Goal: Task Accomplishment & Management: Manage account settings

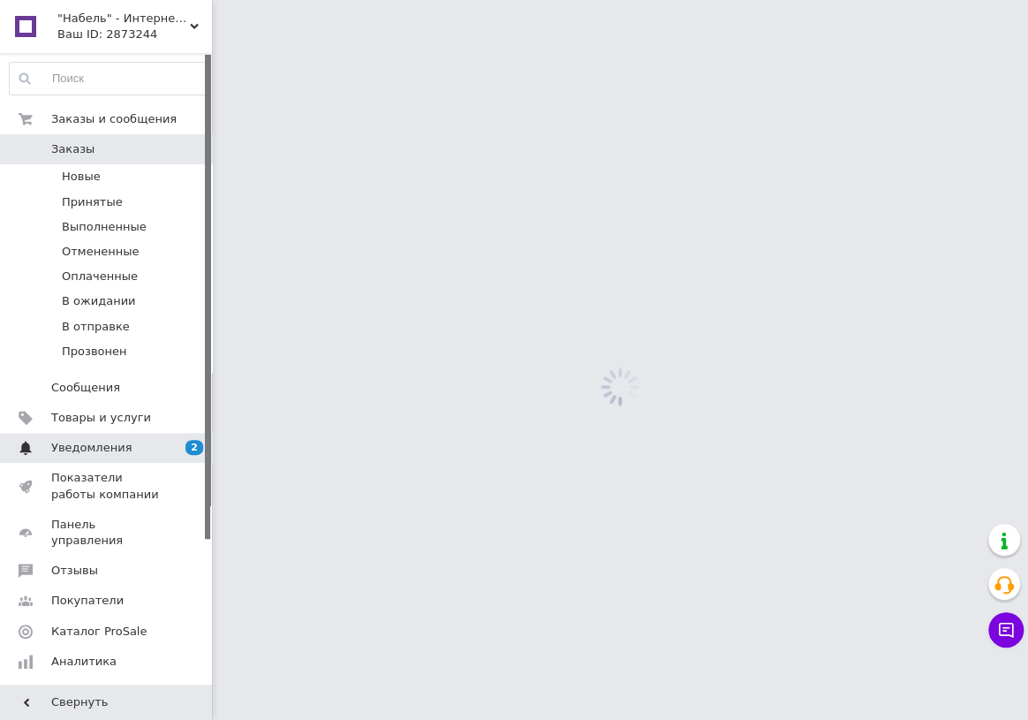
click at [81, 443] on span "Уведомления" at bounding box center [91, 448] width 80 height 16
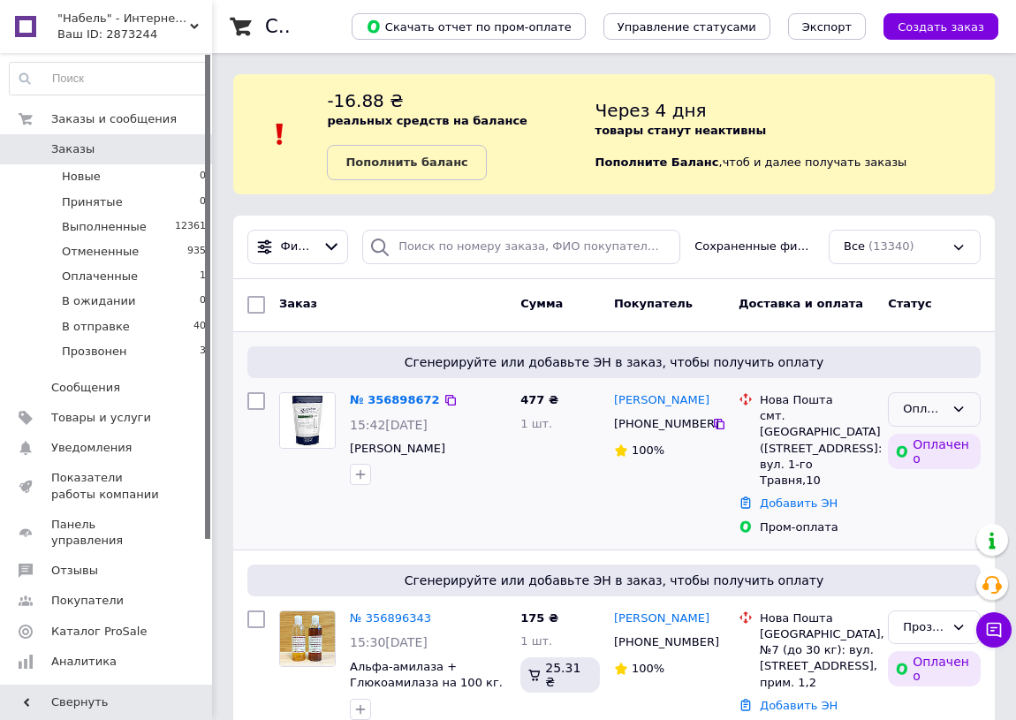
click at [960, 408] on icon at bounding box center [959, 408] width 10 height 5
click at [928, 544] on li "Прозвонен" at bounding box center [934, 552] width 91 height 50
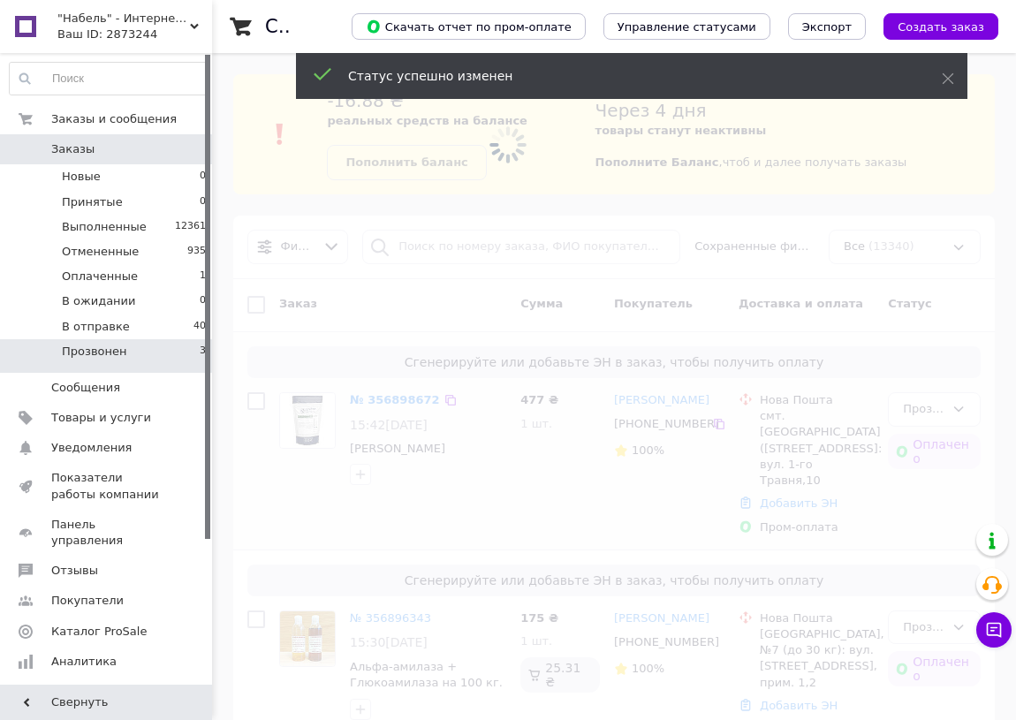
click at [103, 348] on span "Прозвонен" at bounding box center [94, 352] width 65 height 16
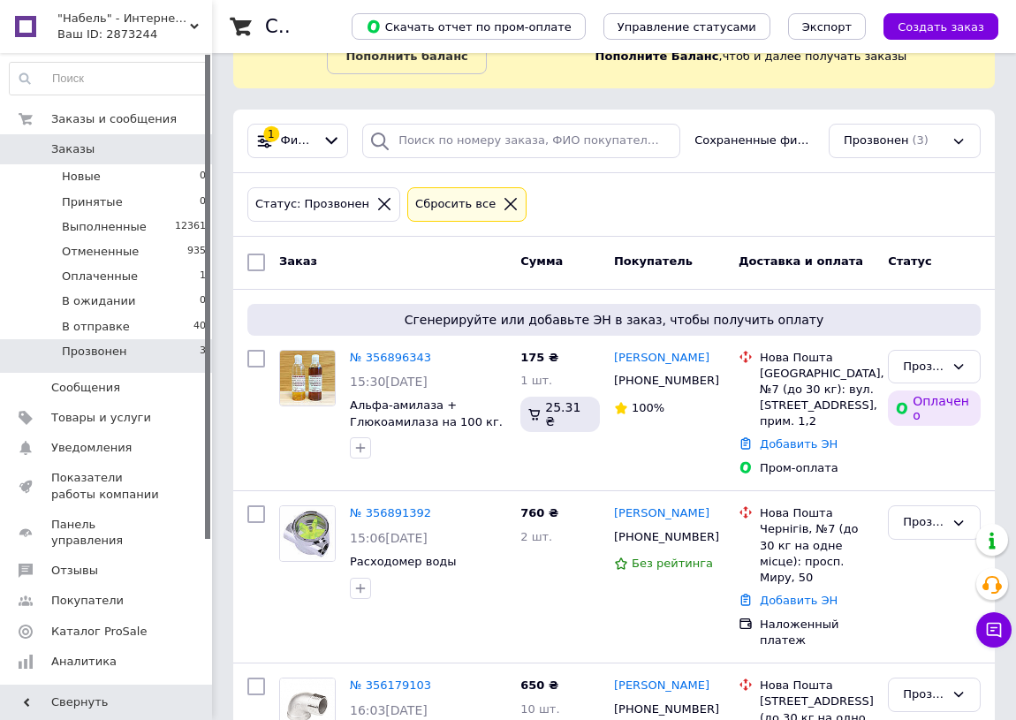
scroll to position [224, 0]
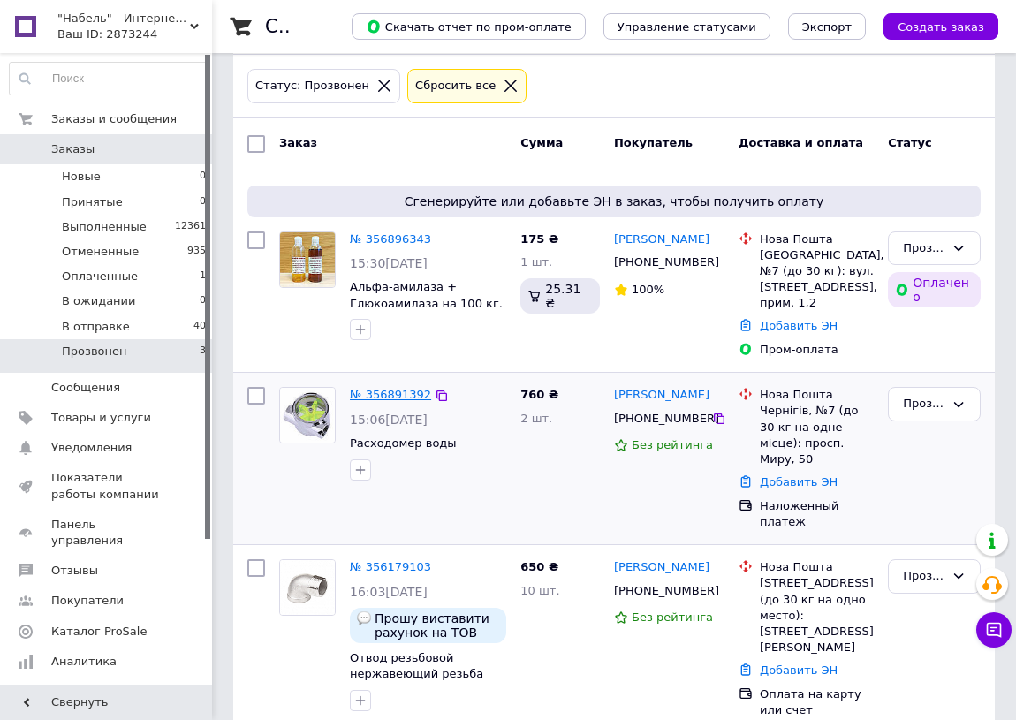
click at [388, 392] on link "№ 356891392" at bounding box center [390, 394] width 81 height 13
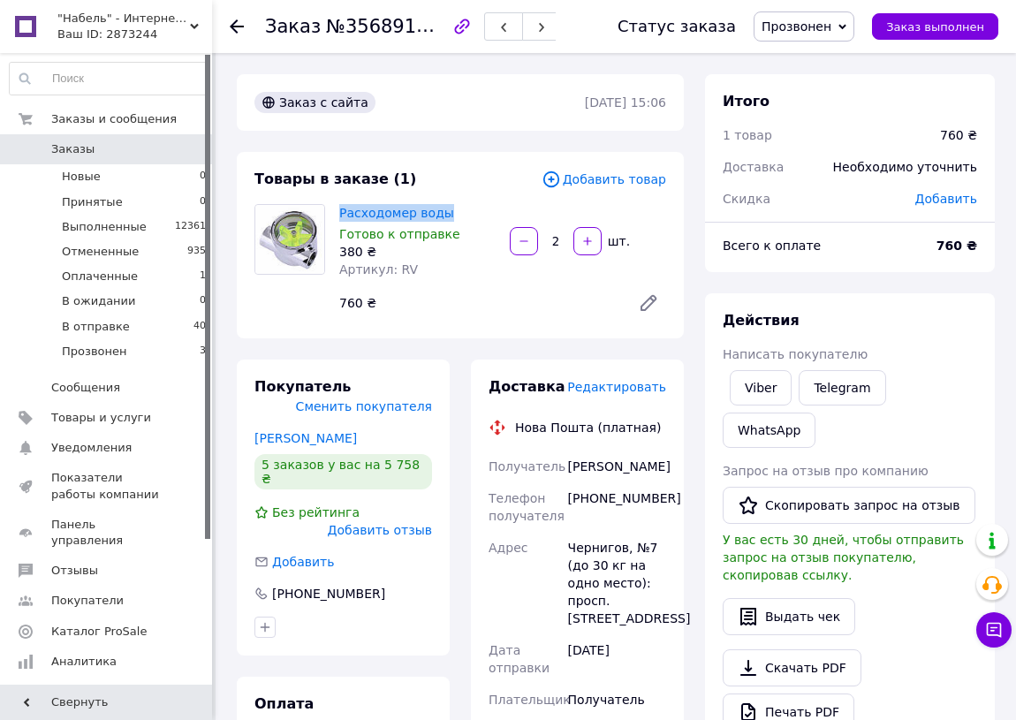
drag, startPoint x: 435, startPoint y: 218, endPoint x: 333, endPoint y: 214, distance: 101.7
click at [333, 214] on div "Расходомер воды Готово к отправке 380 ₴ Артикул: RV" at bounding box center [417, 241] width 171 height 81
copy link "Расходомер воды"
drag, startPoint x: 671, startPoint y: 493, endPoint x: 591, endPoint y: 503, distance: 80.1
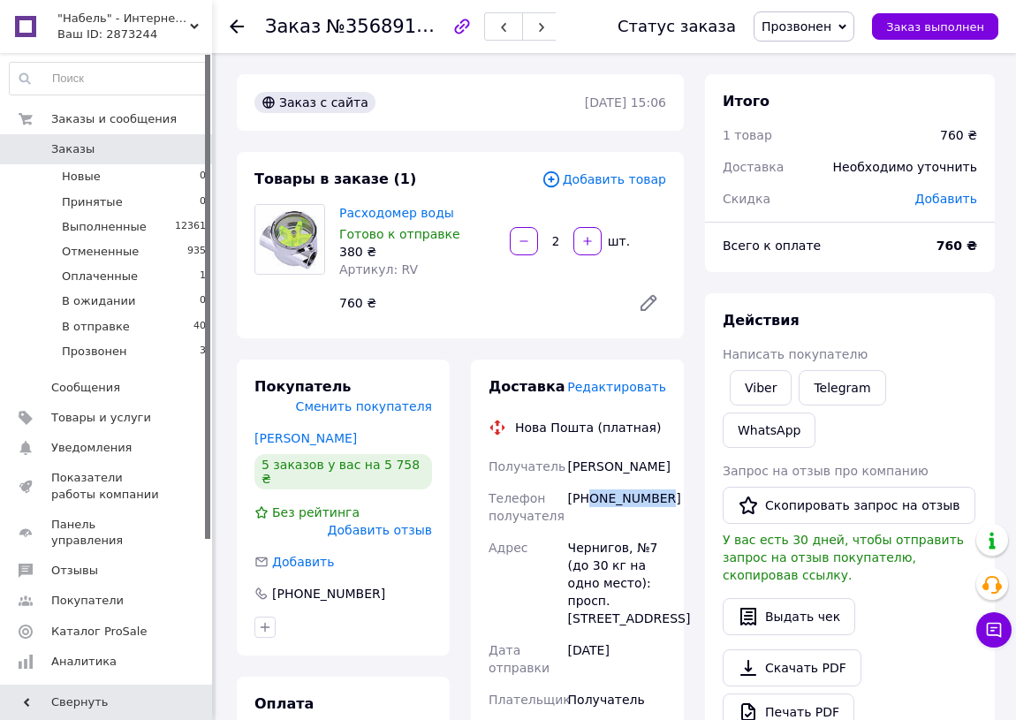
copy div "0635372032"
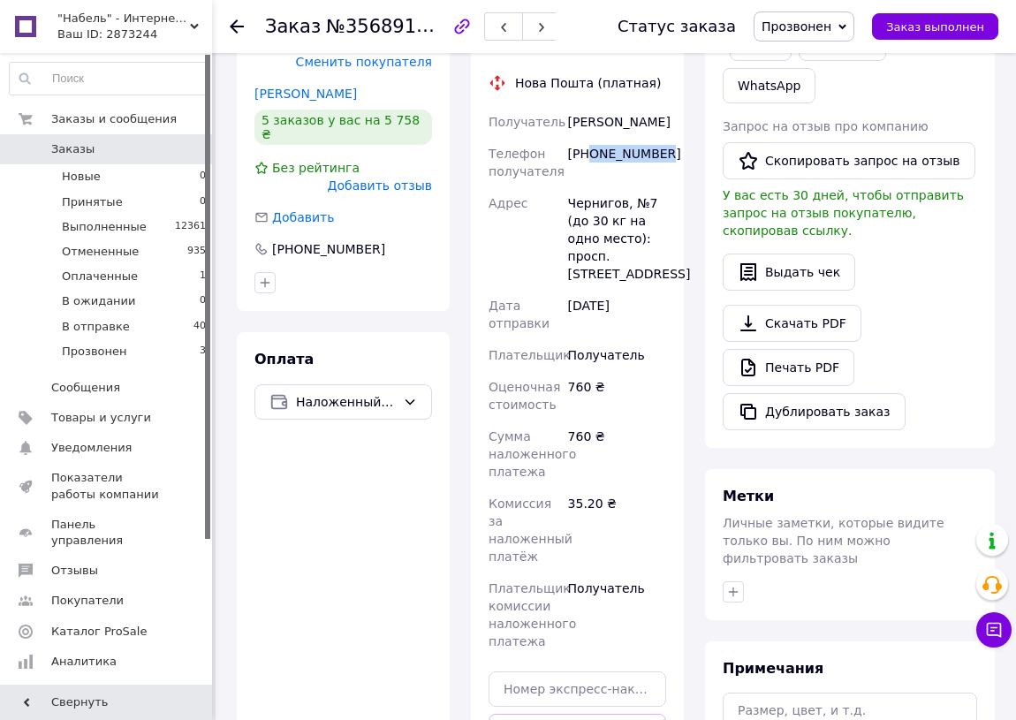
scroll to position [401, 0]
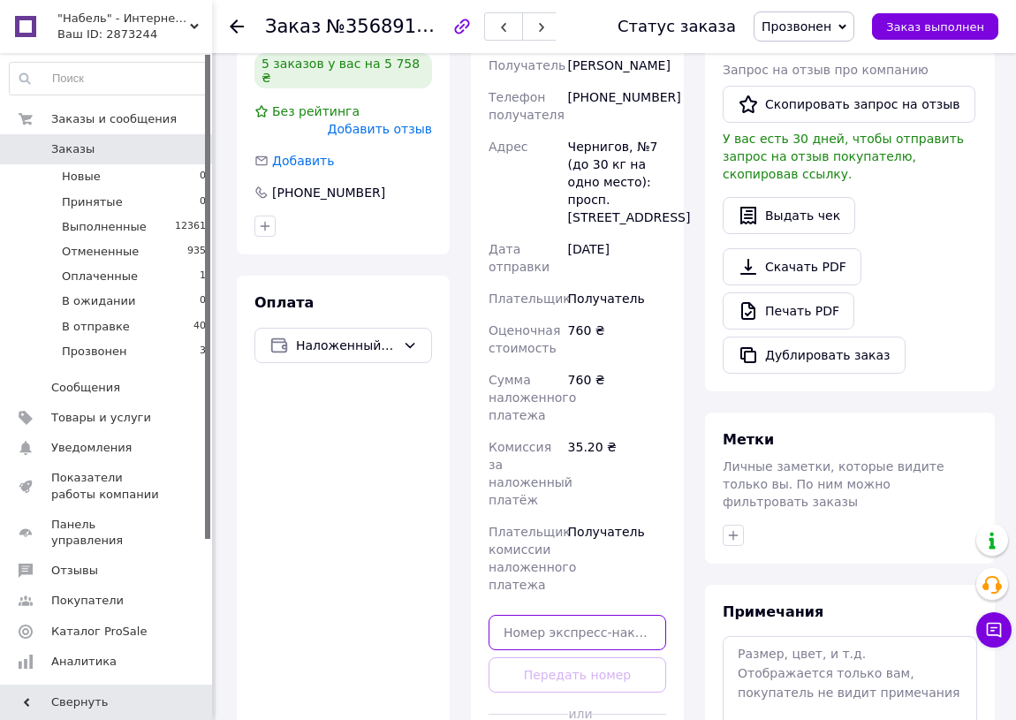
click at [607, 615] on input "text" at bounding box center [578, 632] width 178 height 35
paste input "20451225228562"
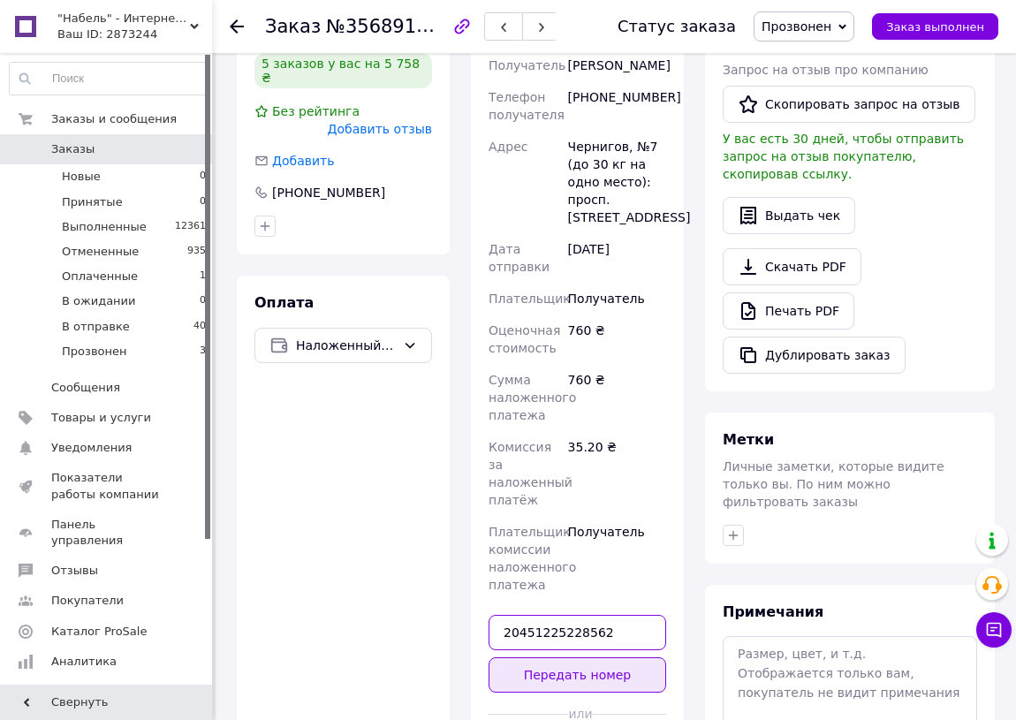
type input "20451225228562"
click at [597, 657] on button "Передать номер" at bounding box center [578, 674] width 178 height 35
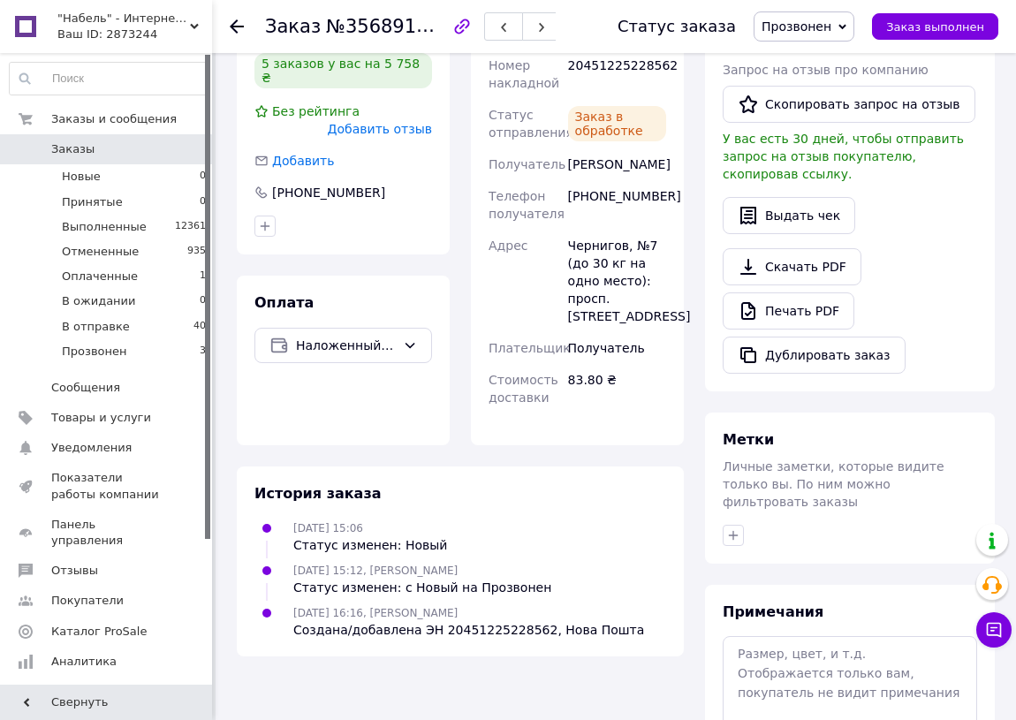
click at [846, 23] on icon at bounding box center [842, 27] width 8 height 8
click at [812, 185] on li "В отправке" at bounding box center [804, 194] width 99 height 27
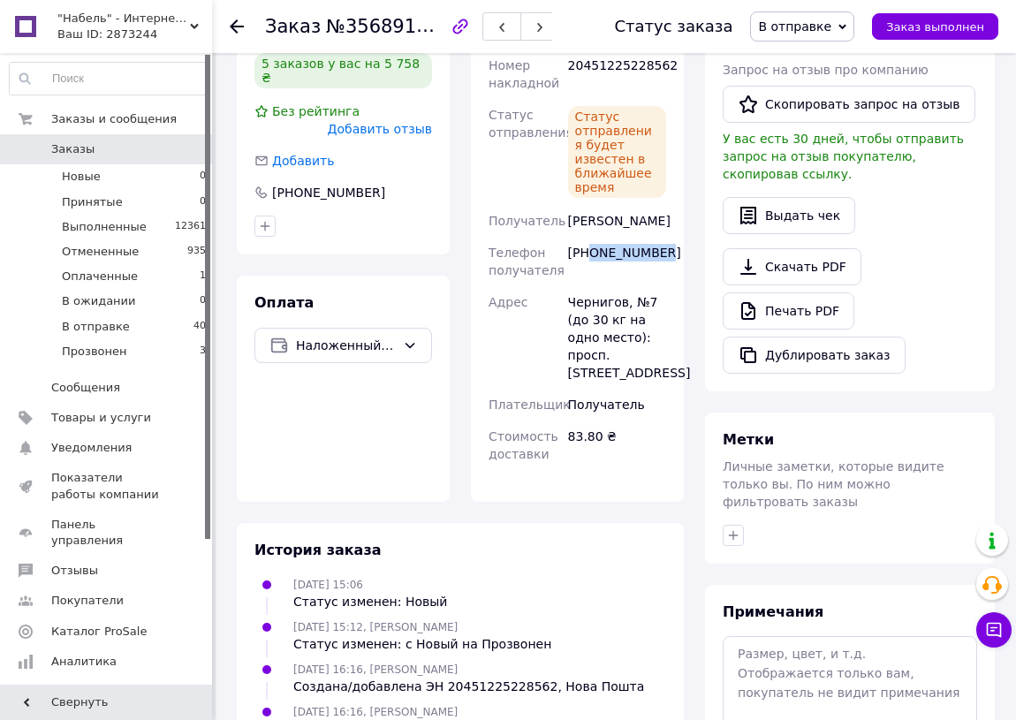
drag, startPoint x: 661, startPoint y: 251, endPoint x: 590, endPoint y: 258, distance: 71.0
click at [590, 258] on div "+380635372032" at bounding box center [617, 261] width 105 height 49
copy div "0635372032"
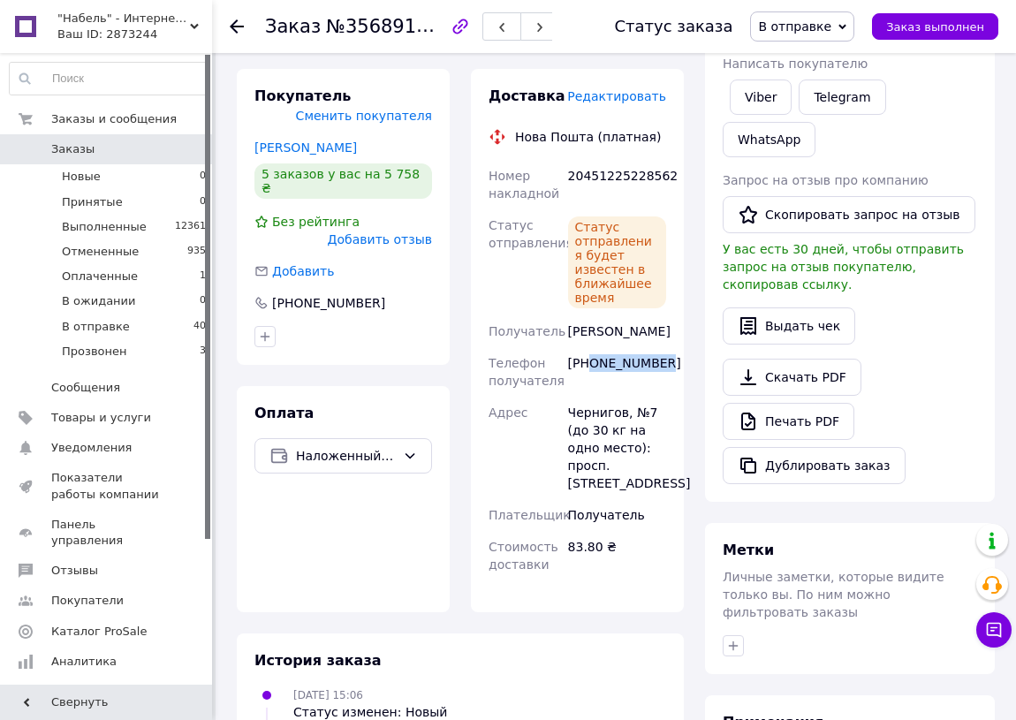
scroll to position [0, 0]
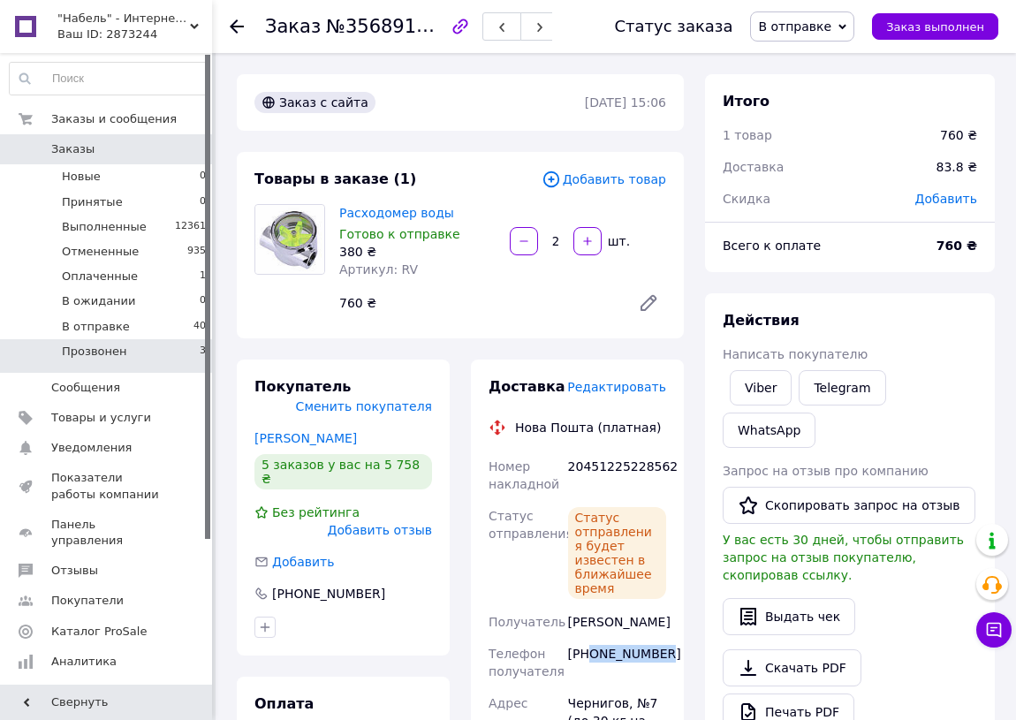
click at [106, 356] on span "Прозвонен" at bounding box center [94, 352] width 65 height 16
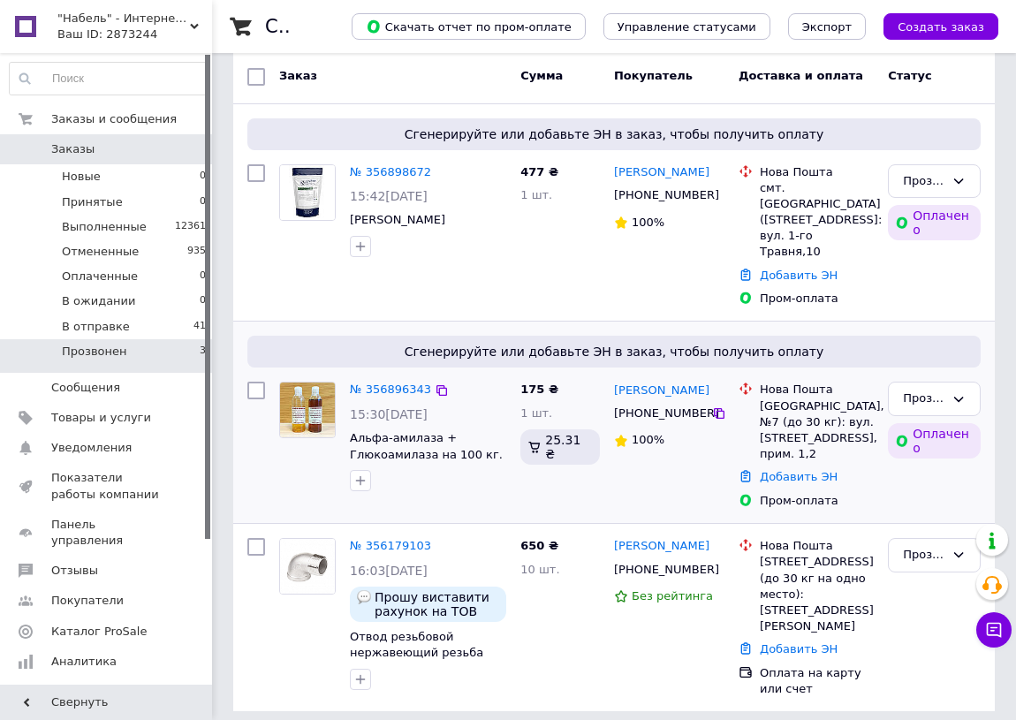
scroll to position [302, 0]
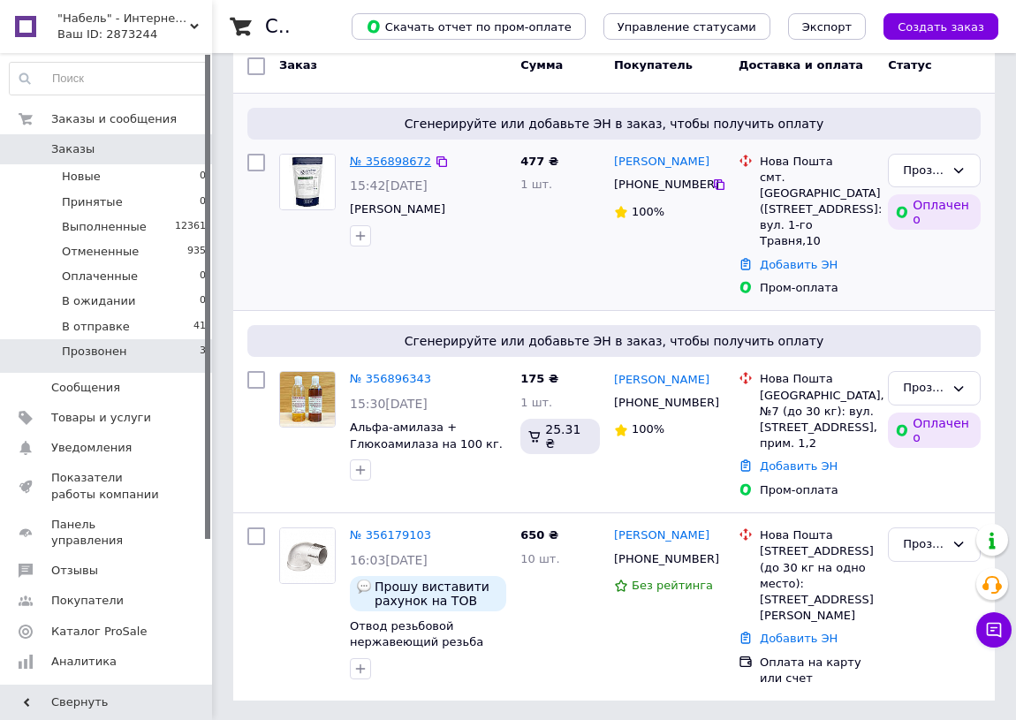
click at [379, 157] on link "№ 356898672" at bounding box center [390, 161] width 81 height 13
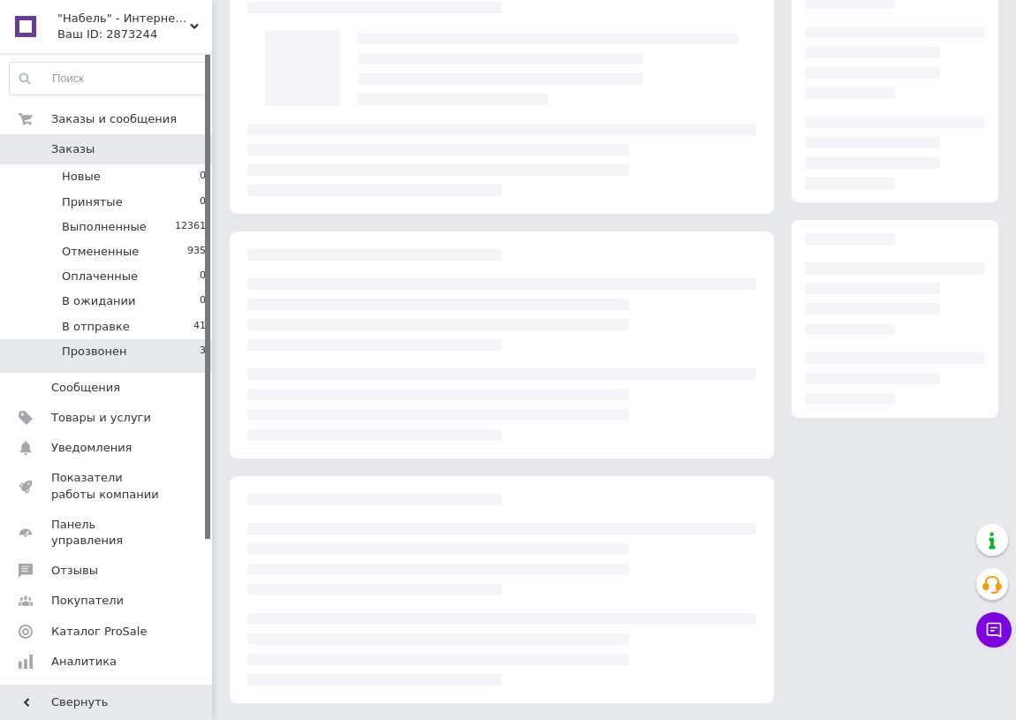
scroll to position [302, 0]
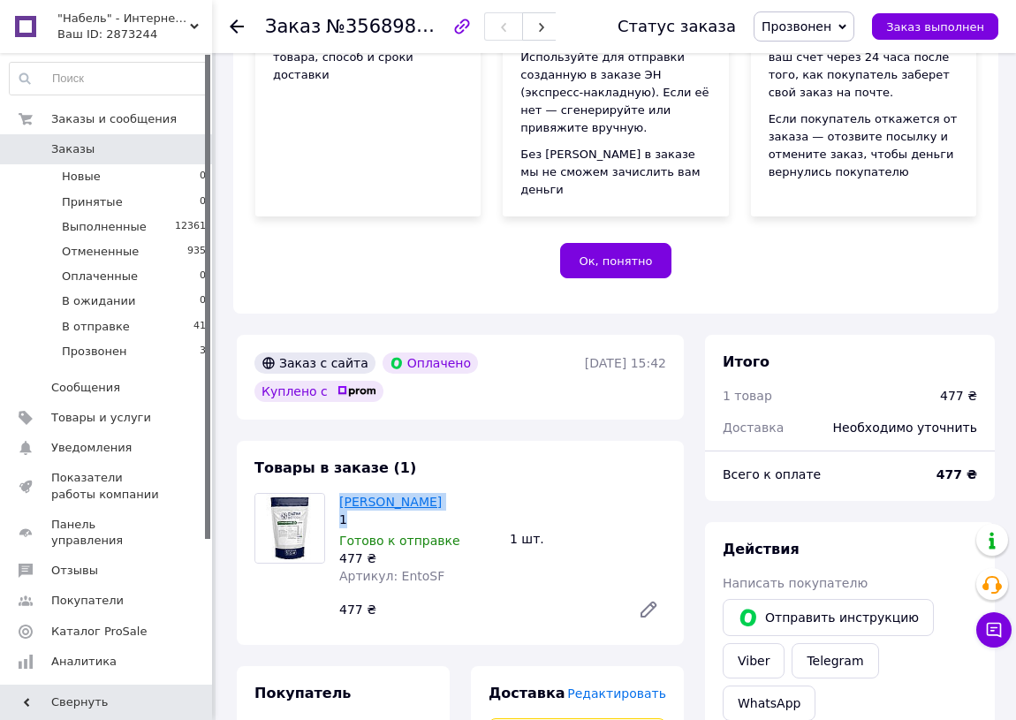
drag, startPoint x: 350, startPoint y: 486, endPoint x: 342, endPoint y: 468, distance: 19.4
click at [342, 493] on div "Энтоцид СФ 1" at bounding box center [417, 510] width 156 height 35
copy div "Энтоцид СФ 1"
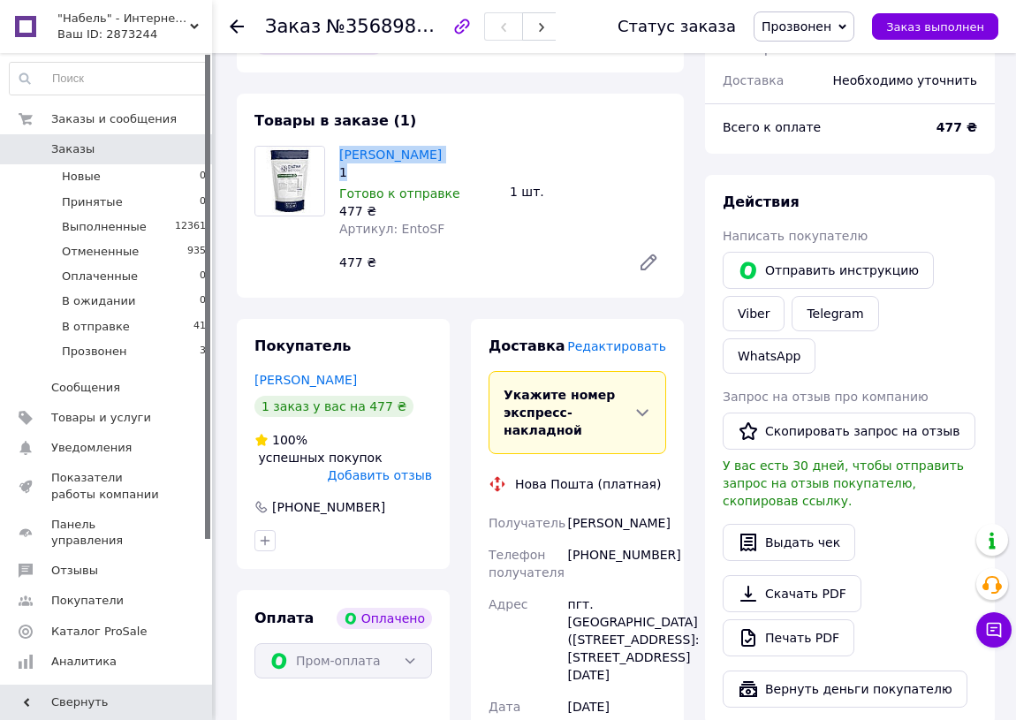
scroll to position [704, 0]
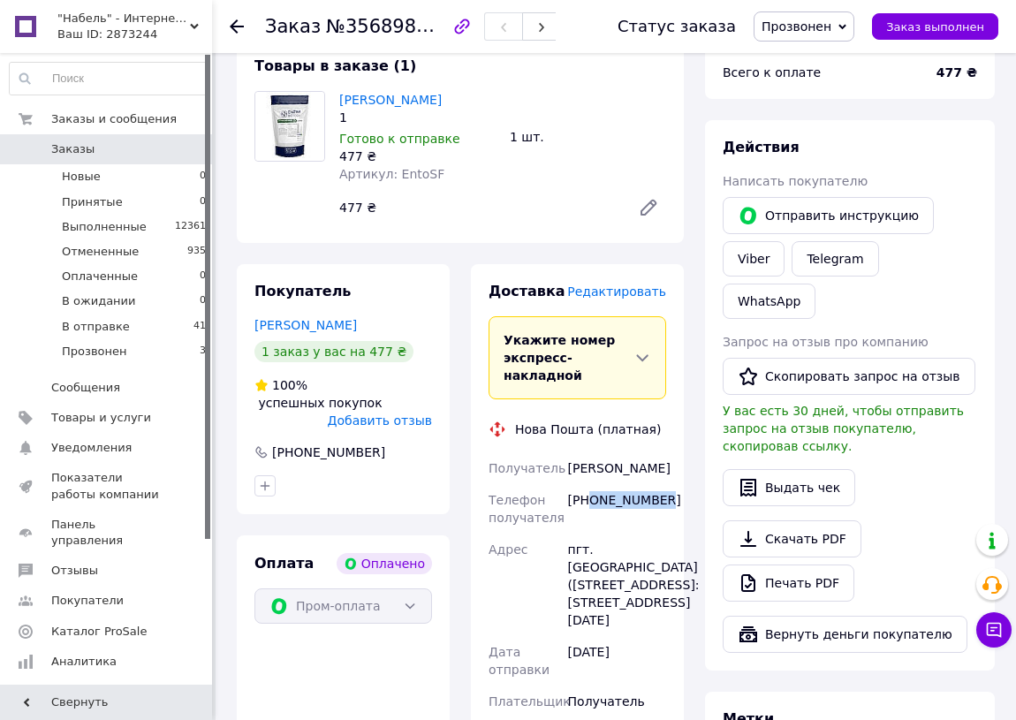
drag, startPoint x: 664, startPoint y: 441, endPoint x: 591, endPoint y: 448, distance: 72.8
click at [591, 484] on div "+380504004576" at bounding box center [617, 508] width 105 height 49
copy div "0504004576"
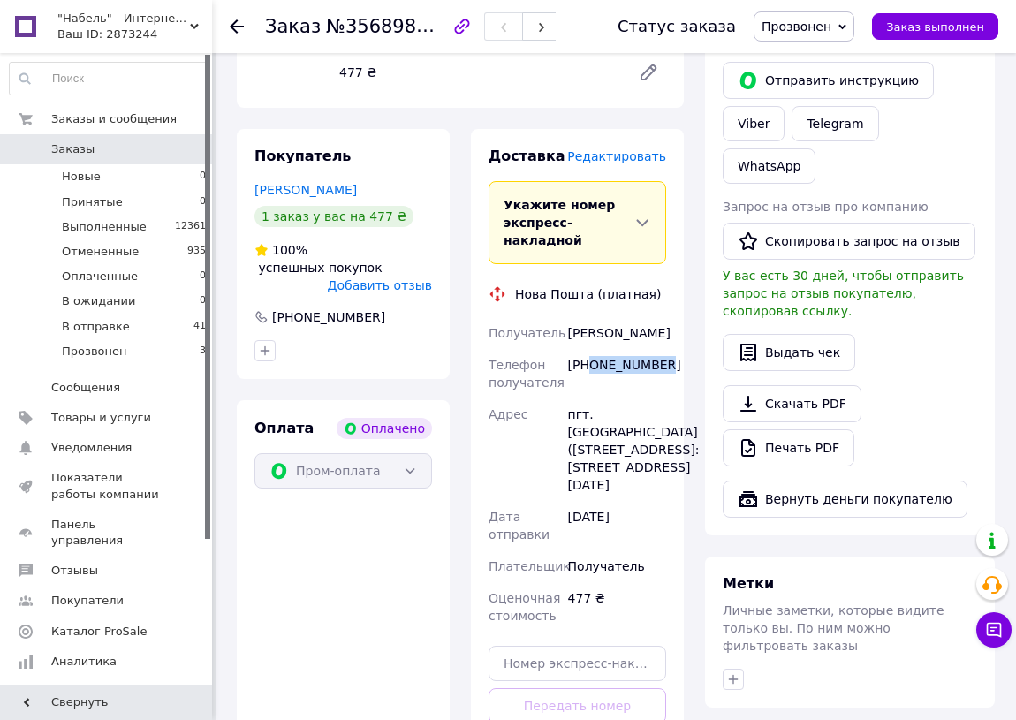
scroll to position [1160, 0]
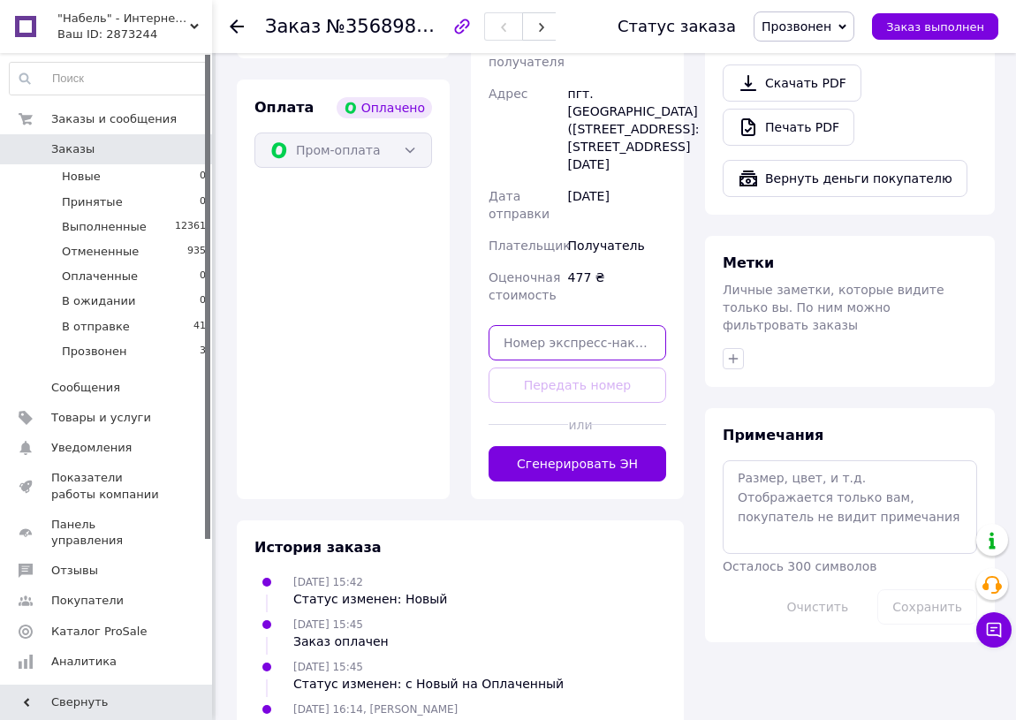
click at [582, 325] on input "text" at bounding box center [578, 342] width 178 height 35
paste input "20451225248512"
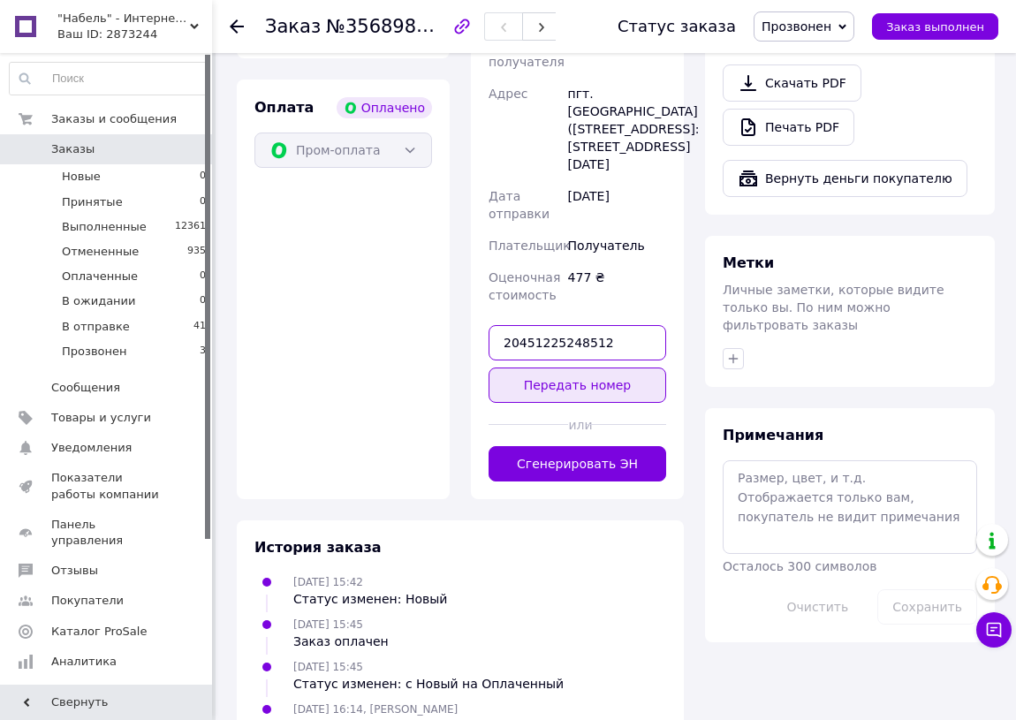
type input "20451225248512"
click at [583, 368] on button "Передать номер" at bounding box center [578, 385] width 178 height 35
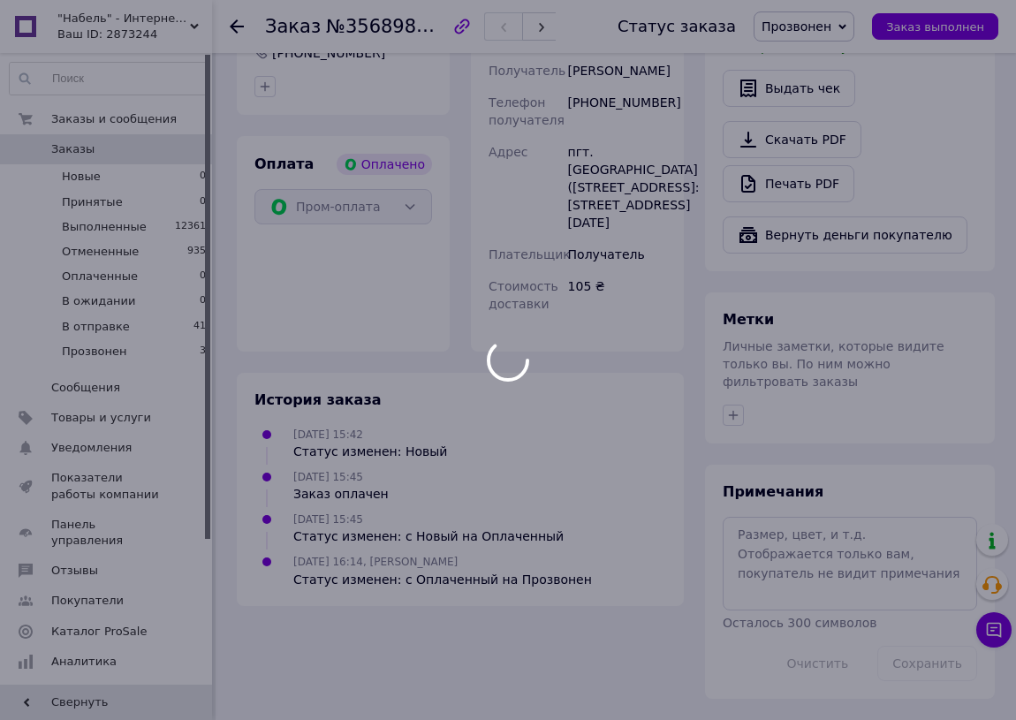
scroll to position [990, 0]
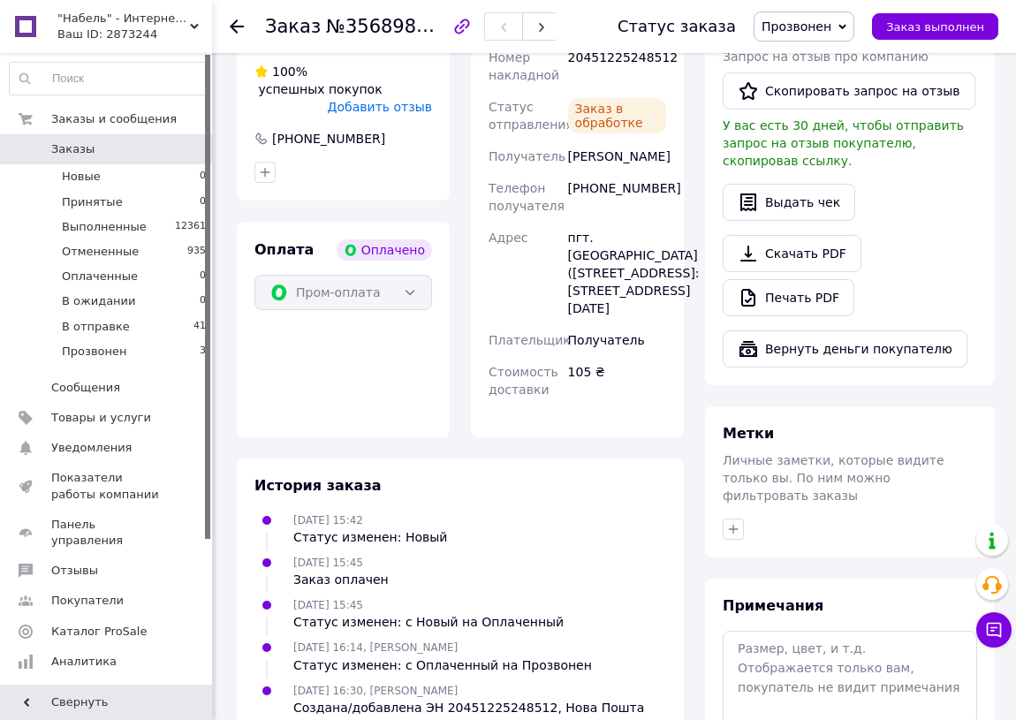
click at [846, 23] on icon at bounding box center [842, 27] width 8 height 8
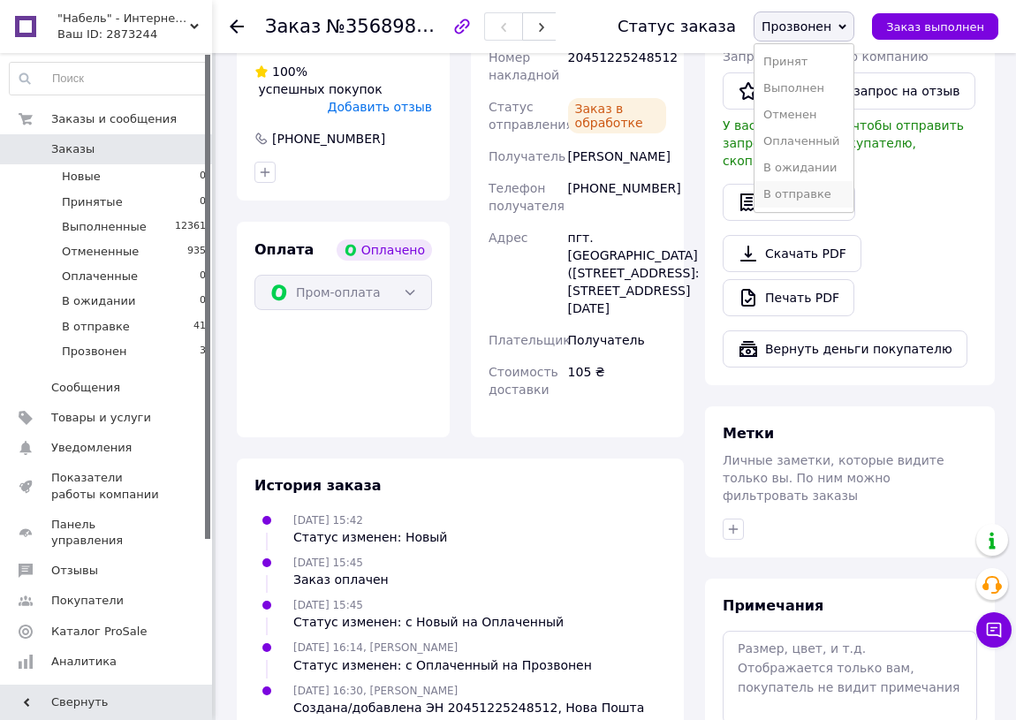
click at [813, 195] on li "В отправке" at bounding box center [804, 194] width 99 height 27
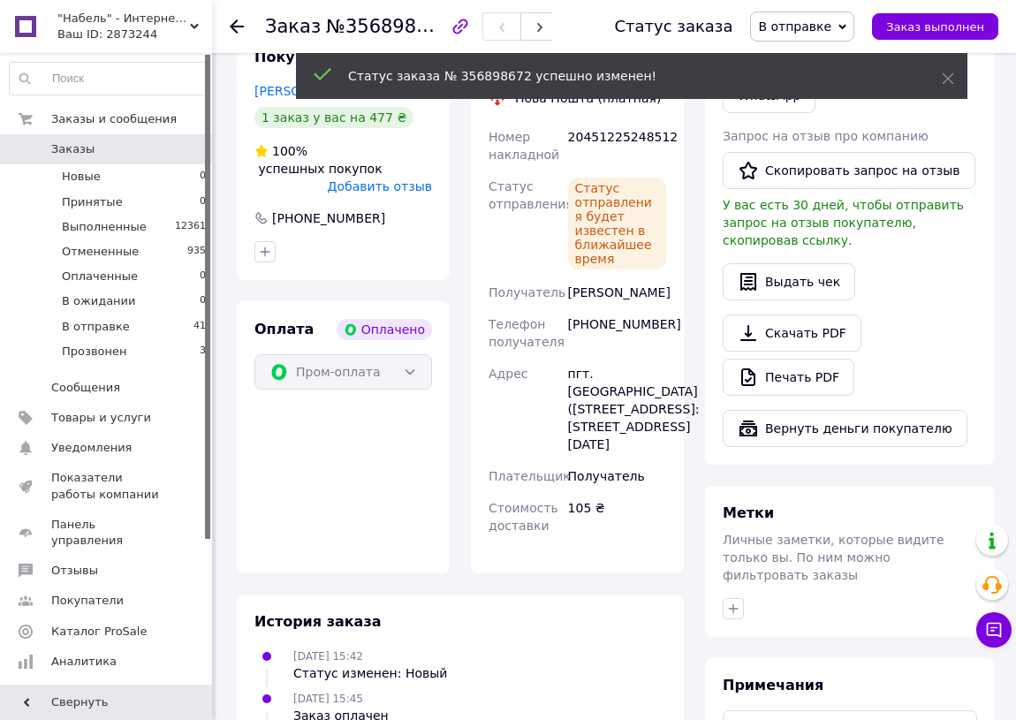
scroll to position [884, 0]
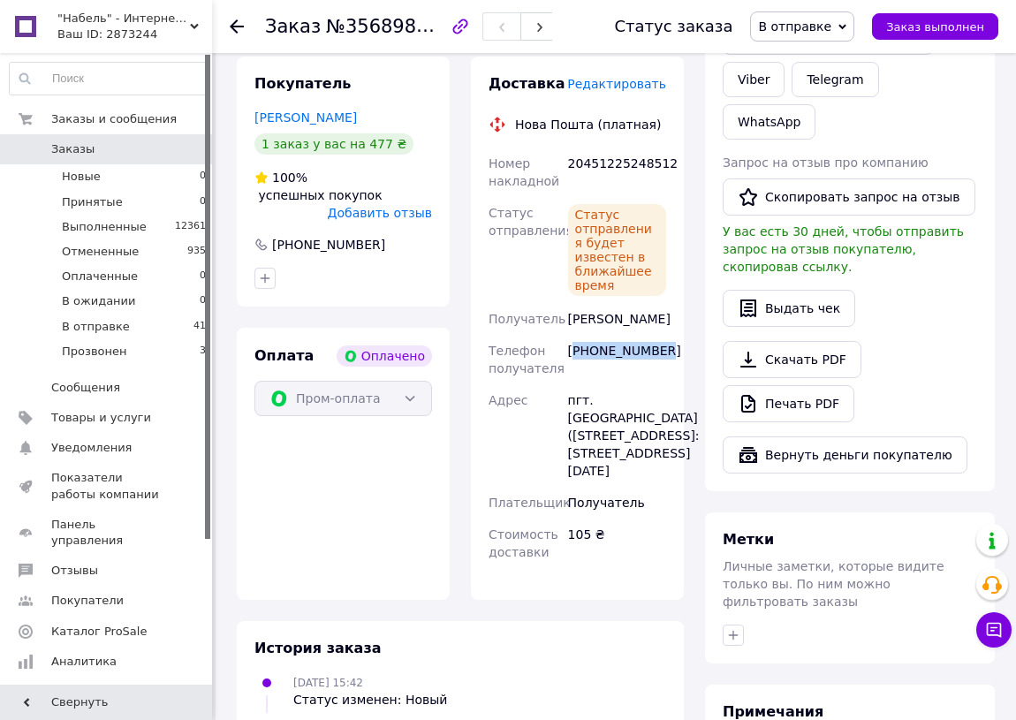
drag, startPoint x: 664, startPoint y: 315, endPoint x: 579, endPoint y: 324, distance: 86.3
click at [579, 335] on div "+380504004576" at bounding box center [617, 359] width 105 height 49
copy div "380504004576"
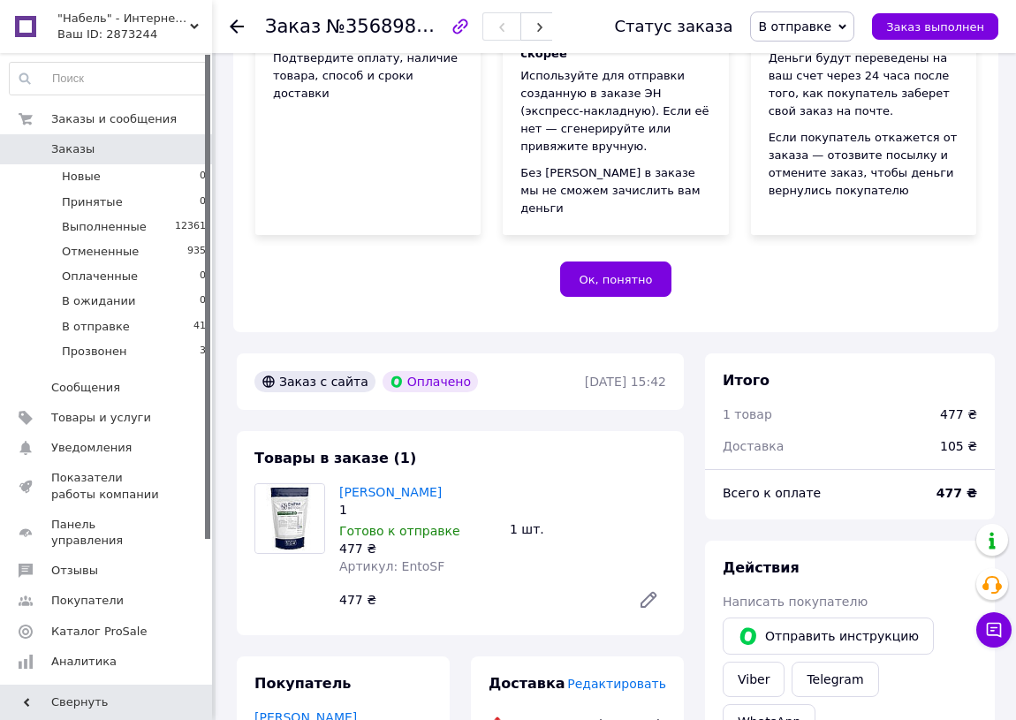
scroll to position [241, 0]
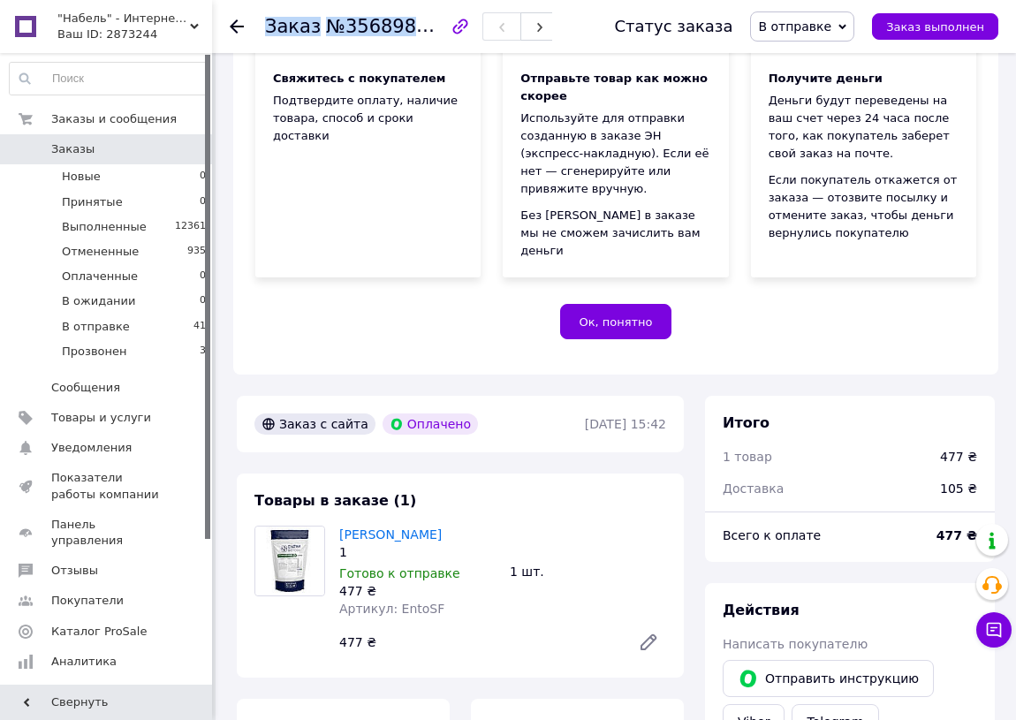
click at [423, 26] on div "Заказ №356898672" at bounding box center [408, 26] width 287 height 30
copy h1 "Заказ №356898672"
click at [158, 327] on li "В отправке 41" at bounding box center [108, 327] width 216 height 25
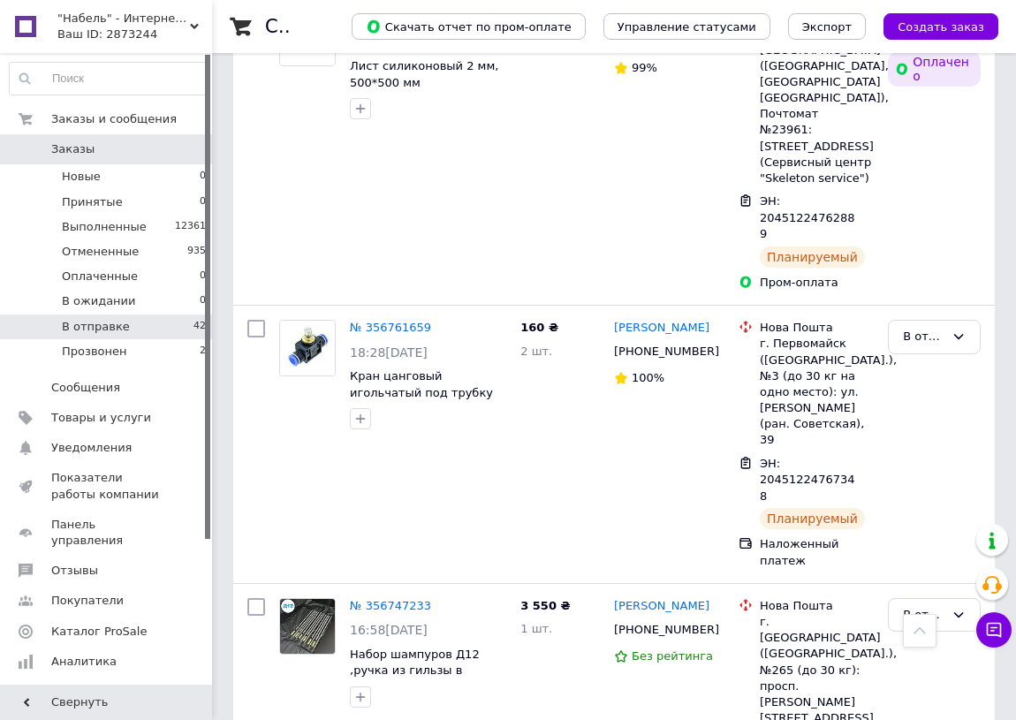
scroll to position [3293, 0]
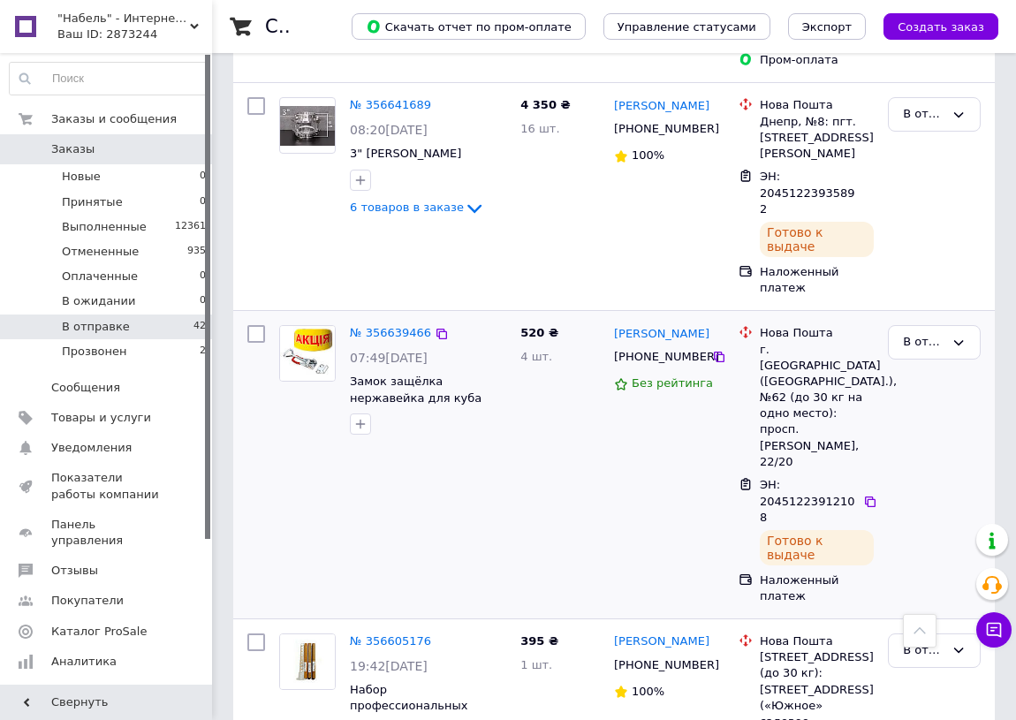
scroll to position [5863, 0]
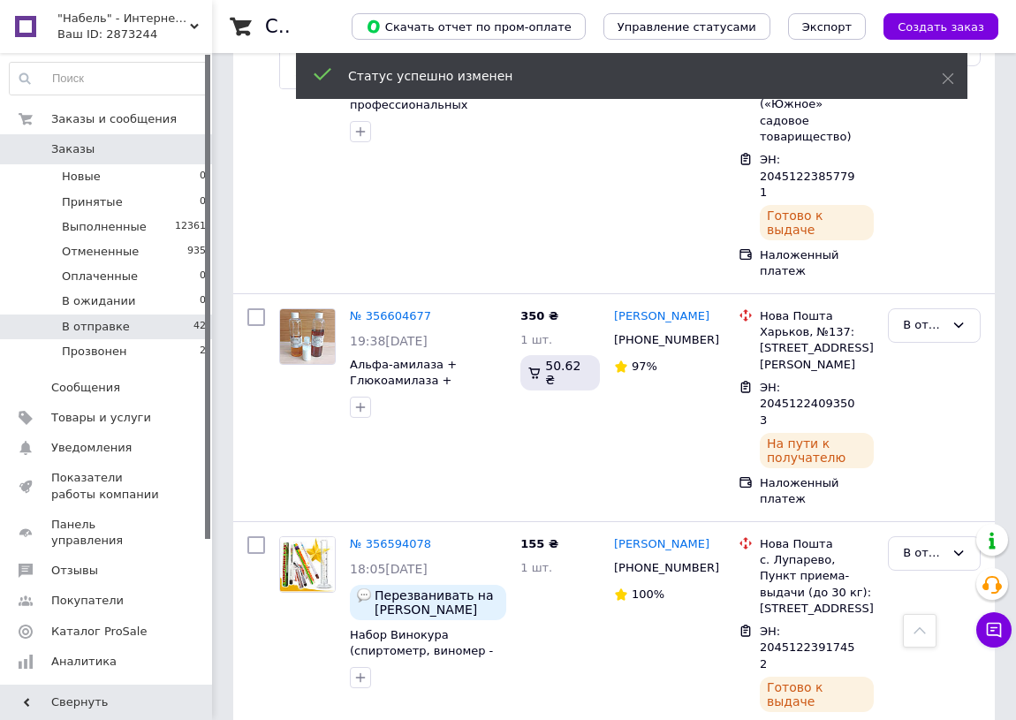
scroll to position [6196, 0]
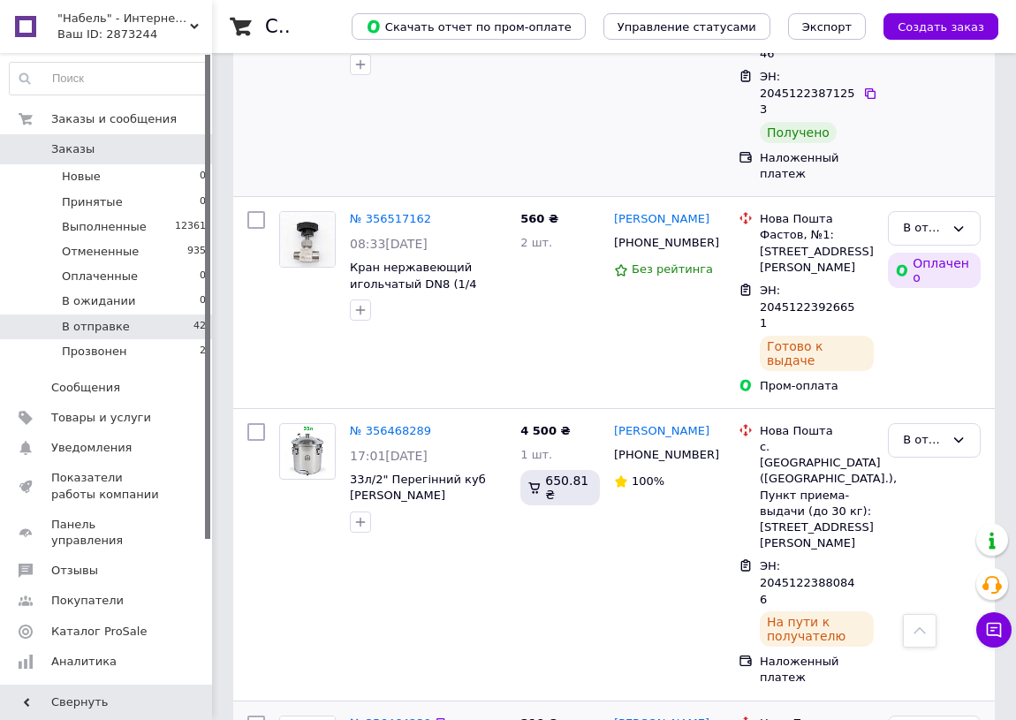
scroll to position [6598, 0]
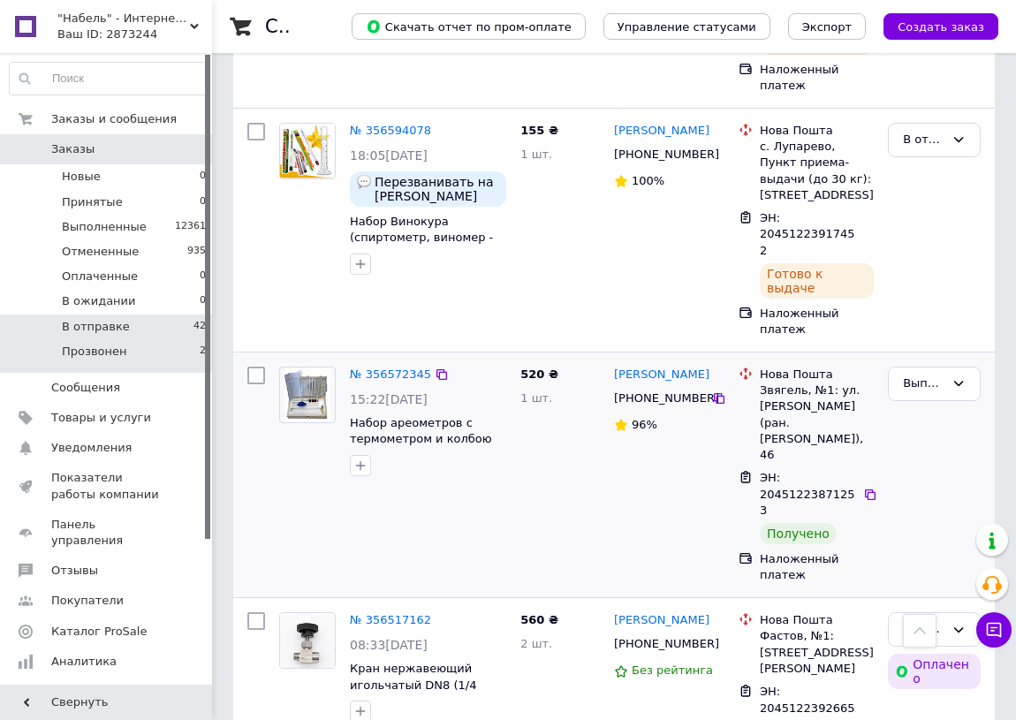
click at [89, 360] on li "Прозвонен 2" at bounding box center [108, 356] width 216 height 34
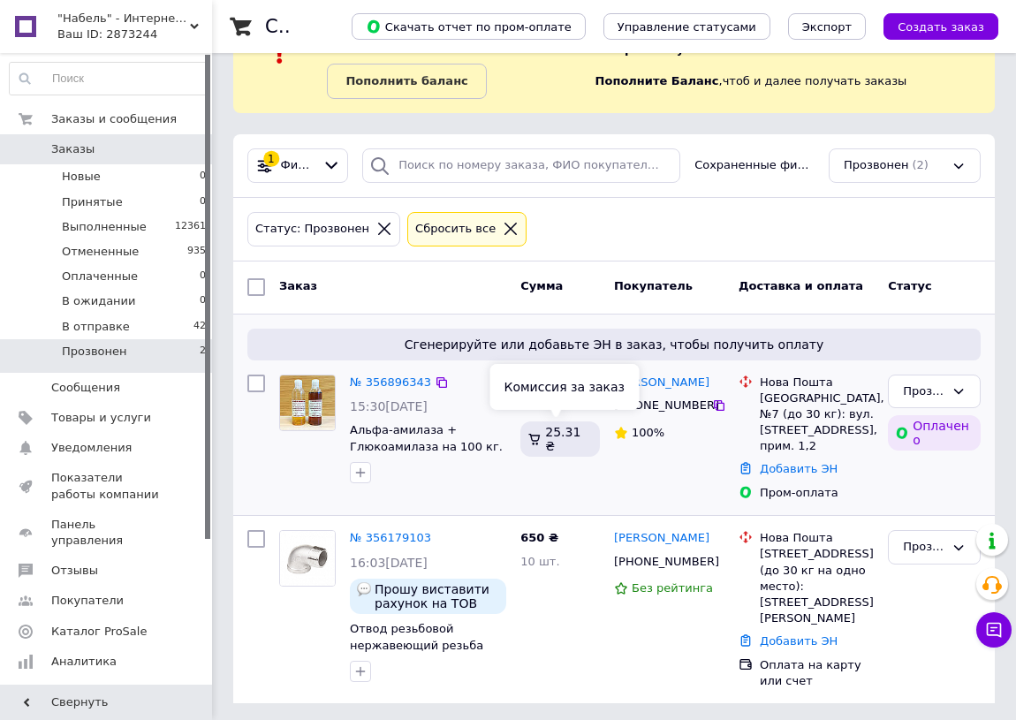
scroll to position [85, 0]
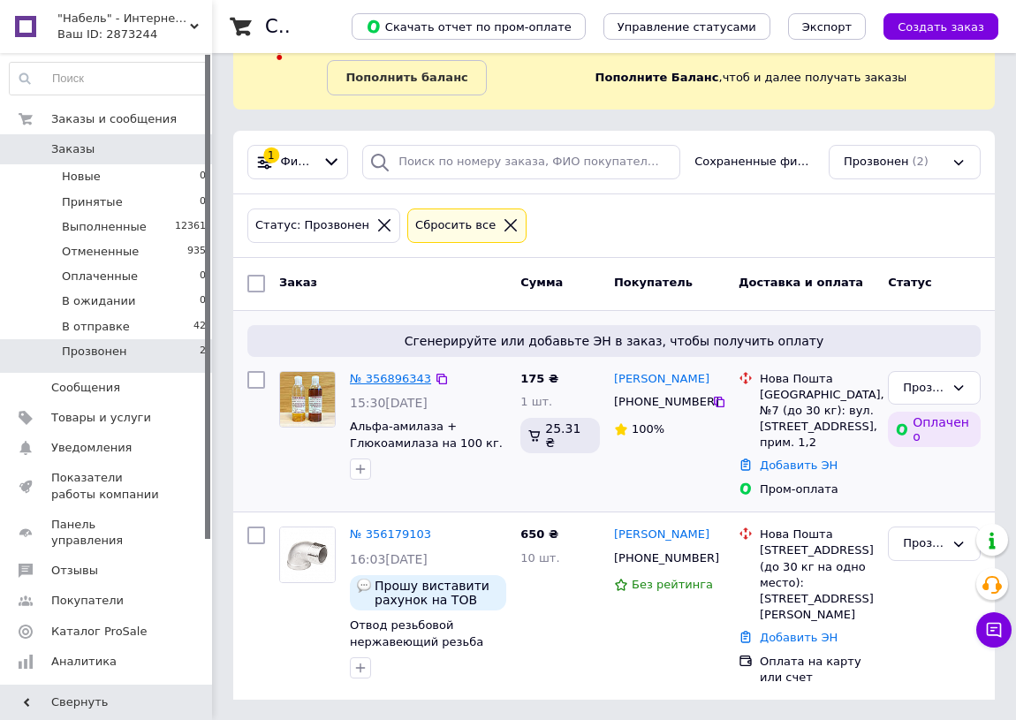
click at [398, 380] on link "№ 356896343" at bounding box center [390, 378] width 81 height 13
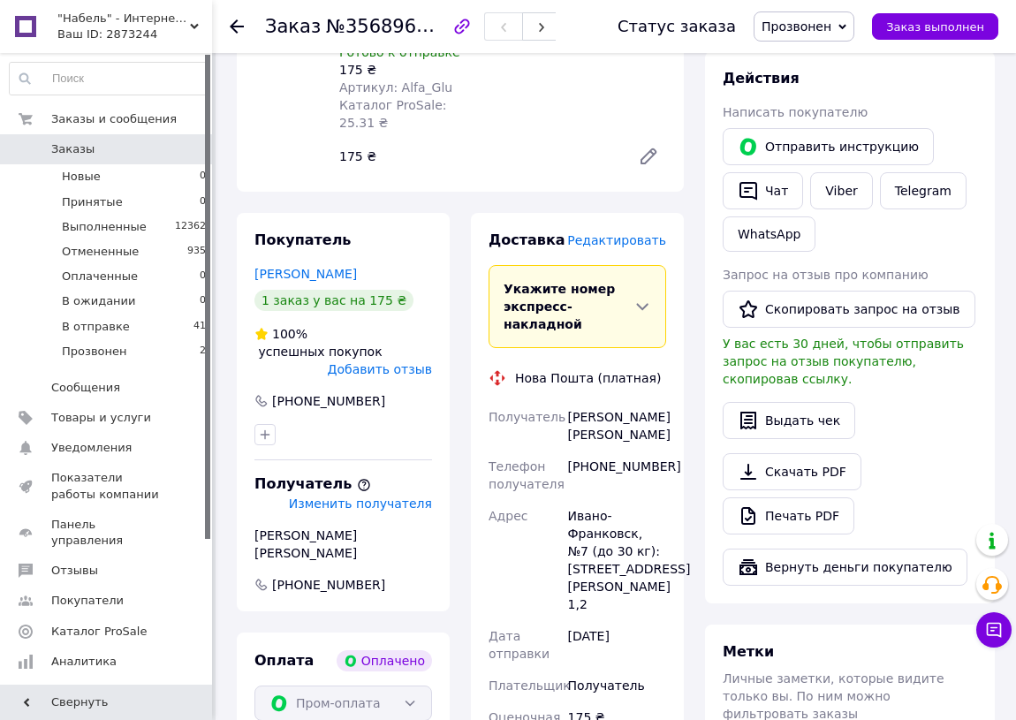
scroll to position [888, 0]
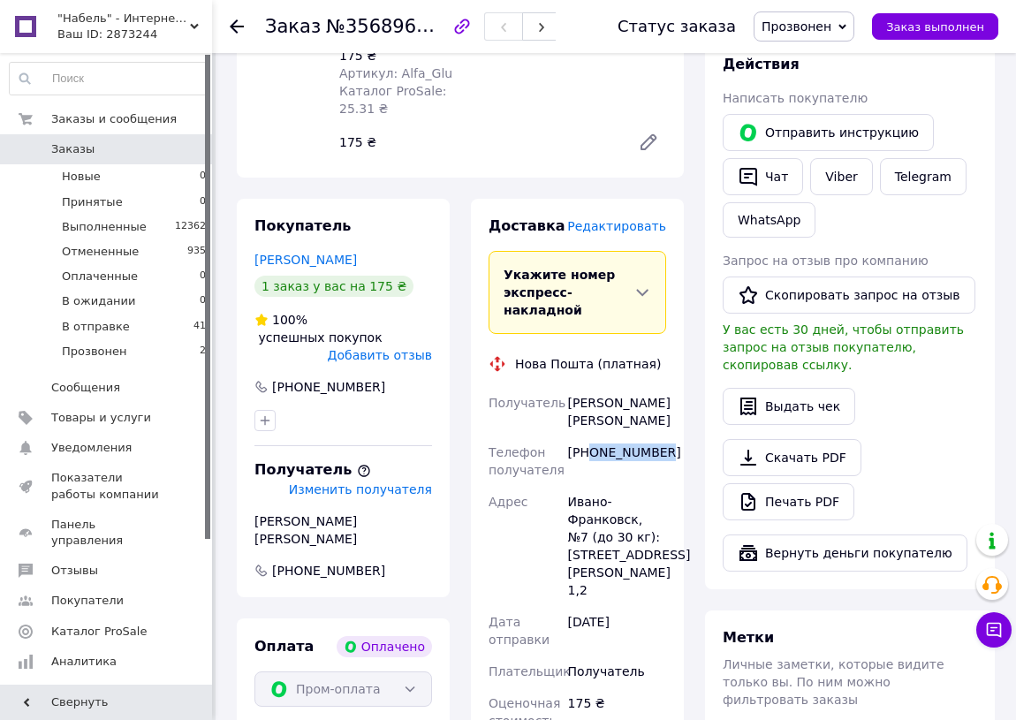
drag, startPoint x: 664, startPoint y: 348, endPoint x: 592, endPoint y: 353, distance: 72.6
click at [592, 436] on div "+380505587258" at bounding box center [617, 460] width 105 height 49
copy div "0505587258"
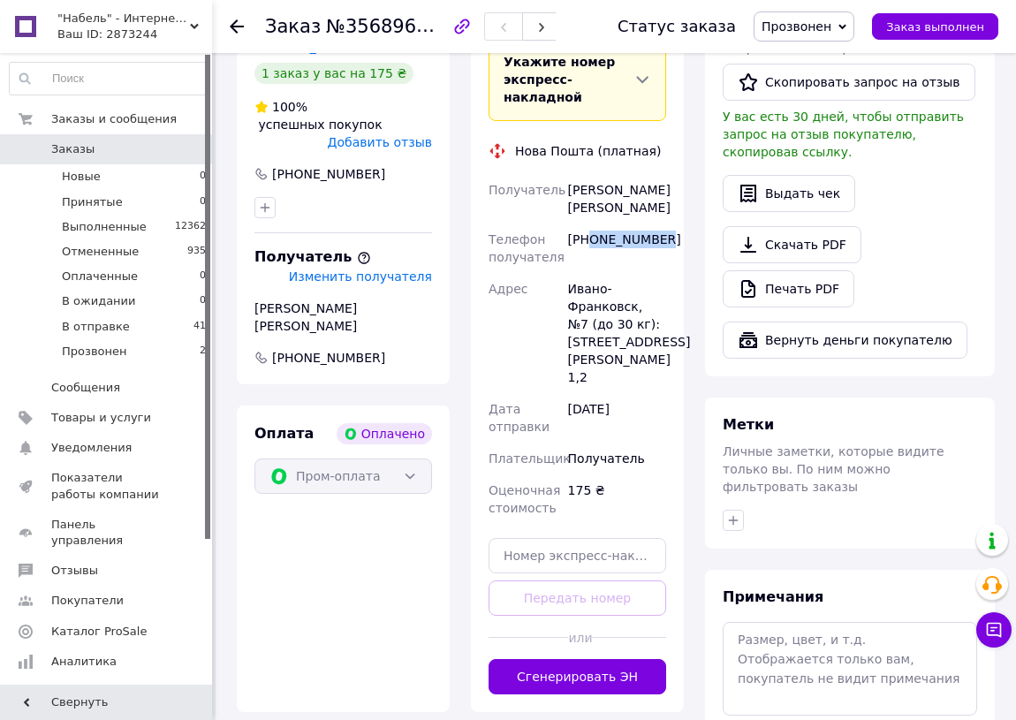
scroll to position [1129, 0]
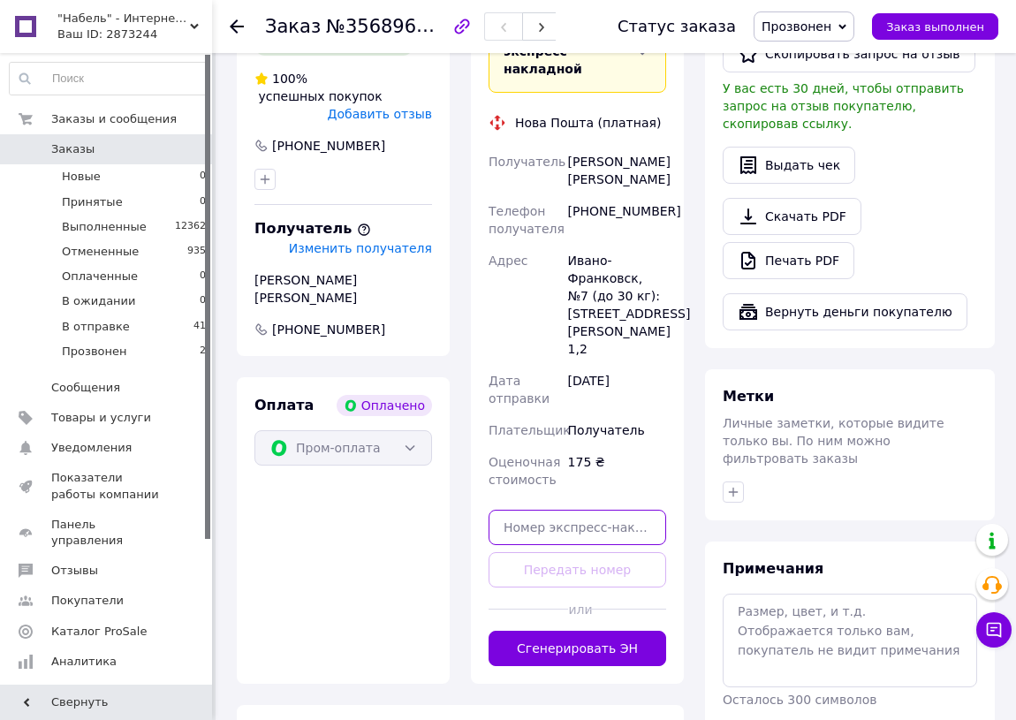
click at [613, 510] on input "text" at bounding box center [578, 527] width 178 height 35
paste input "20451225261565"
type input "20451225261565"
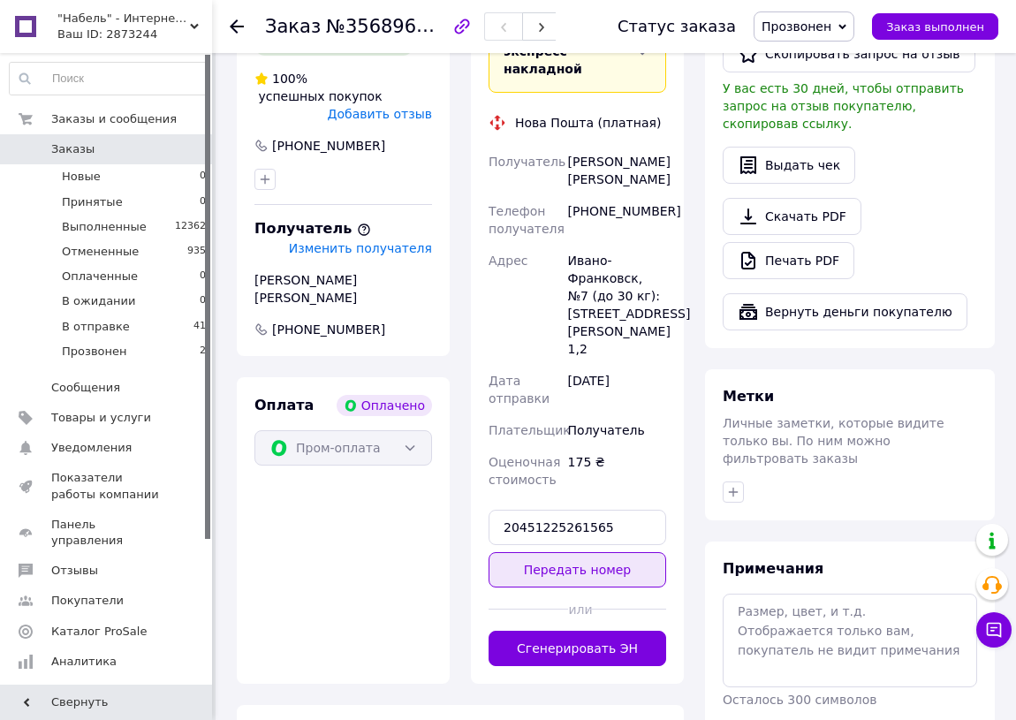
click at [626, 552] on button "Передать номер" at bounding box center [578, 569] width 178 height 35
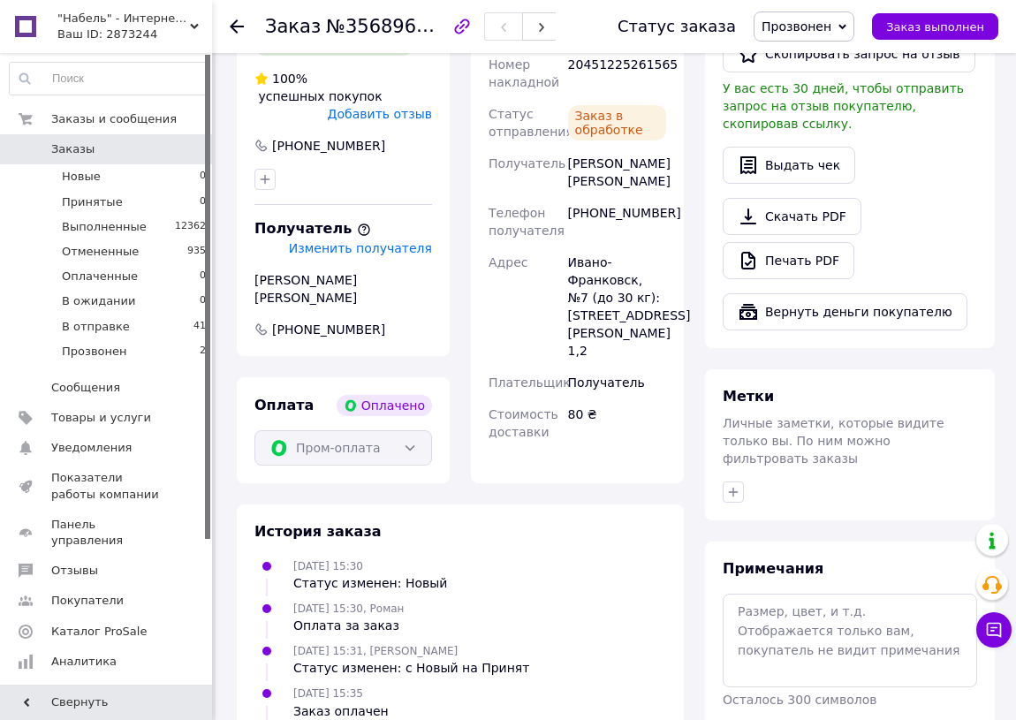
click at [846, 23] on icon at bounding box center [842, 27] width 8 height 8
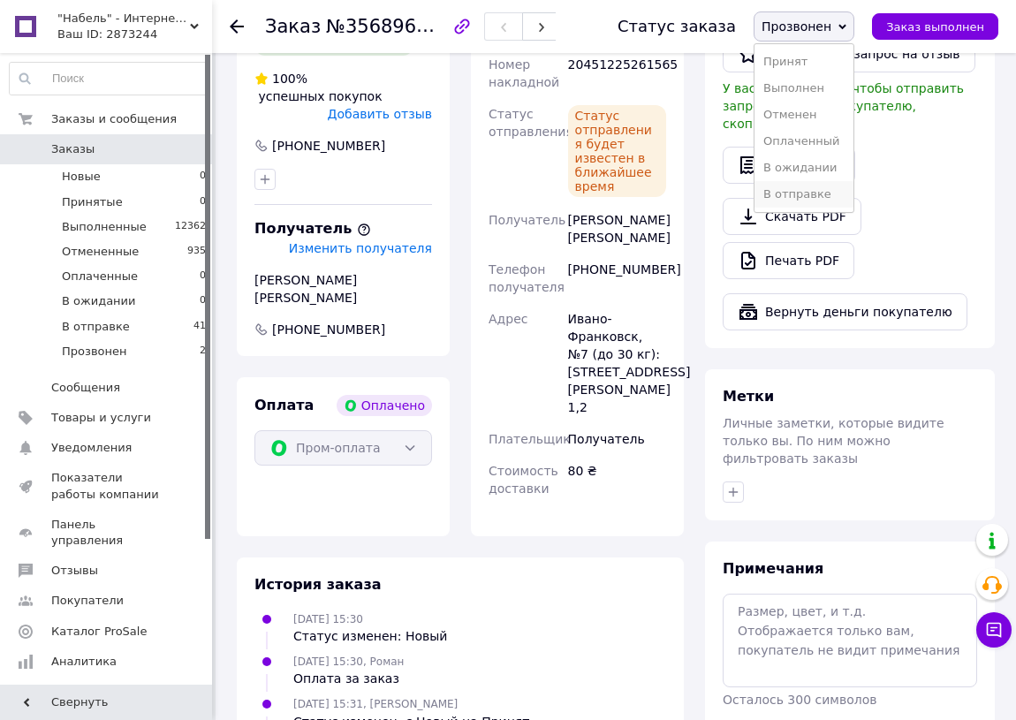
click at [823, 188] on li "В отправке" at bounding box center [804, 194] width 99 height 27
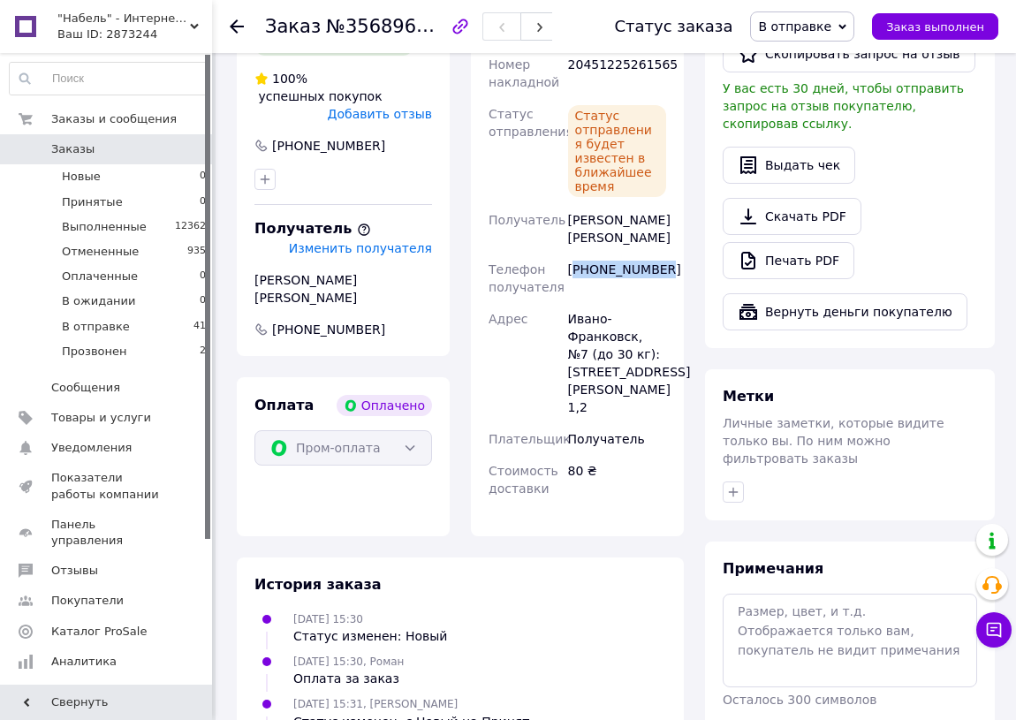
drag, startPoint x: 633, startPoint y: 180, endPoint x: 573, endPoint y: 184, distance: 60.2
click at [573, 254] on div "+380505587258" at bounding box center [617, 278] width 105 height 49
copy div "380505587258"
drag, startPoint x: 424, startPoint y: 31, endPoint x: 269, endPoint y: 29, distance: 155.5
click at [269, 29] on h1 "Заказ №356896343" at bounding box center [358, 26] width 186 height 21
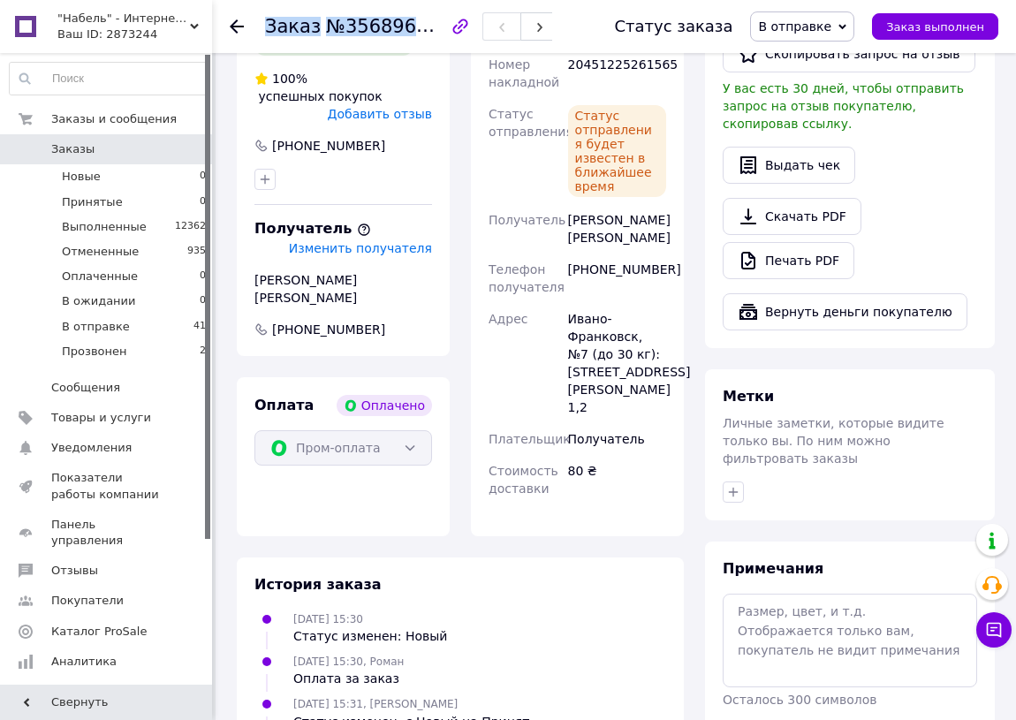
copy h1 "Заказ №356896343"
